Goal: Task Accomplishment & Management: Manage account settings

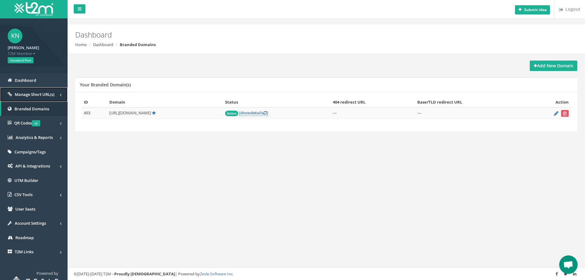
click at [61, 96] on span at bounding box center [61, 95] width 2 height 6
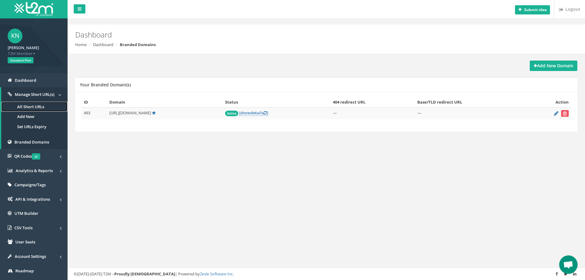
click at [42, 106] on link "All Short URLs" at bounding box center [34, 107] width 66 height 10
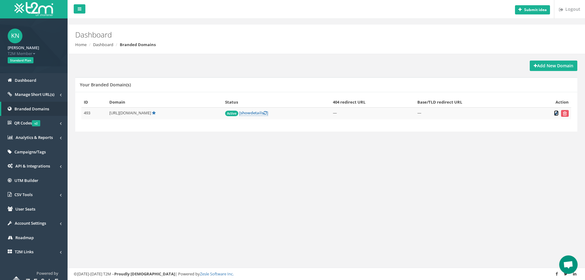
click at [554, 113] on icon at bounding box center [556, 113] width 5 height 4
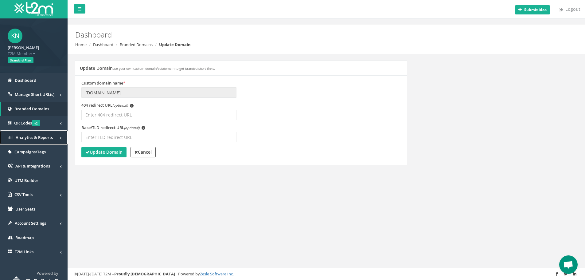
click at [59, 138] on link "Analytics & Reports" at bounding box center [34, 137] width 68 height 14
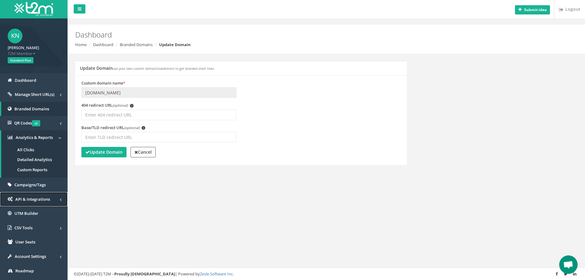
click at [58, 197] on link "API & Integrations" at bounding box center [34, 199] width 68 height 14
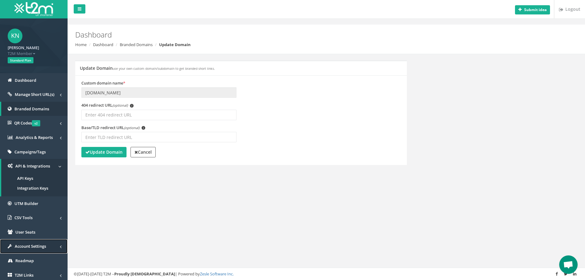
click at [60, 246] on span at bounding box center [61, 246] width 2 height 6
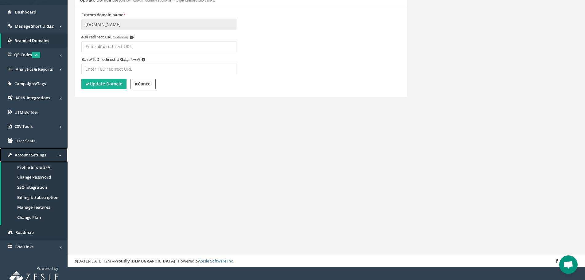
scroll to position [73, 0]
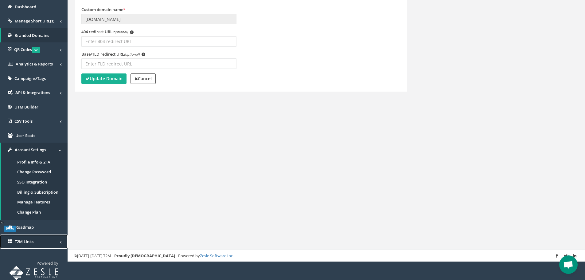
click at [52, 240] on link "T2M Links" at bounding box center [34, 241] width 68 height 14
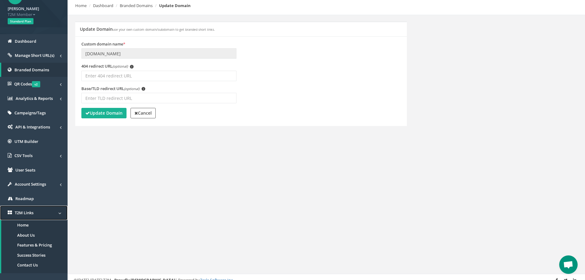
scroll to position [0, 0]
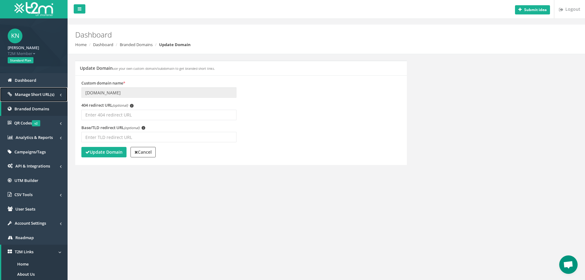
click at [50, 95] on span "Manage Short URL(s)" at bounding box center [35, 95] width 40 height 6
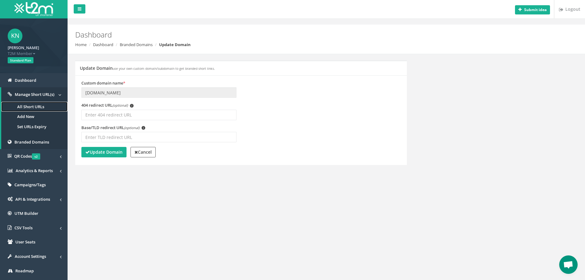
click at [31, 108] on link "All Short URLs" at bounding box center [34, 107] width 66 height 10
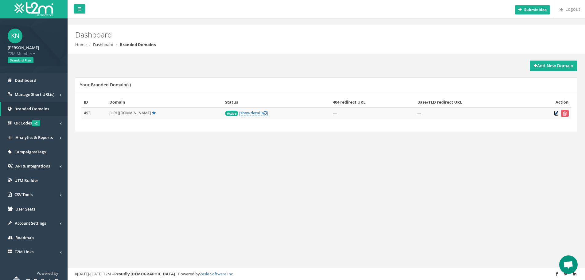
click at [554, 115] on icon at bounding box center [556, 113] width 5 height 4
click at [548, 65] on strong "Add New Domain" at bounding box center [554, 66] width 40 height 6
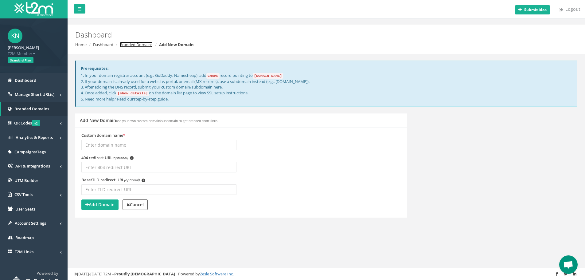
click at [146, 47] on link "Branded Domains" at bounding box center [136, 45] width 33 height 6
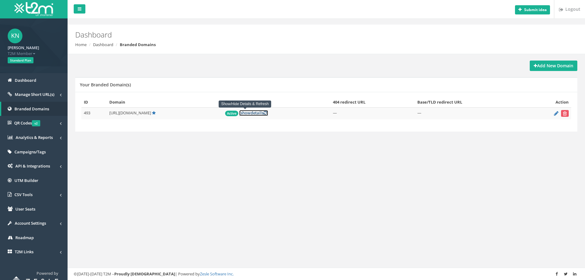
click at [249, 112] on link "[ show details ]" at bounding box center [253, 113] width 29 height 6
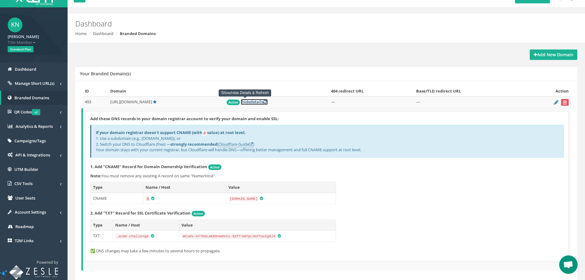
scroll to position [31, 0]
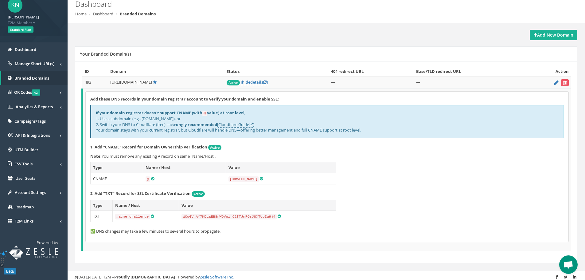
click at [404, 170] on div "Add these DNS records in your domain registrar account to verify your domain an…" at bounding box center [327, 167] width 483 height 150
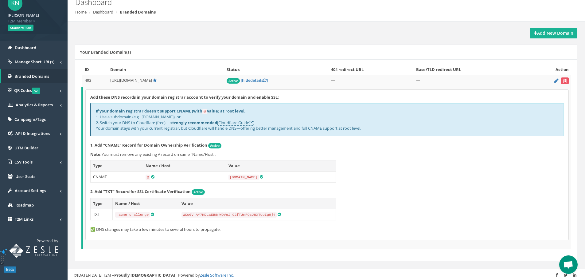
scroll to position [33, 0]
